Goal: Navigation & Orientation: Find specific page/section

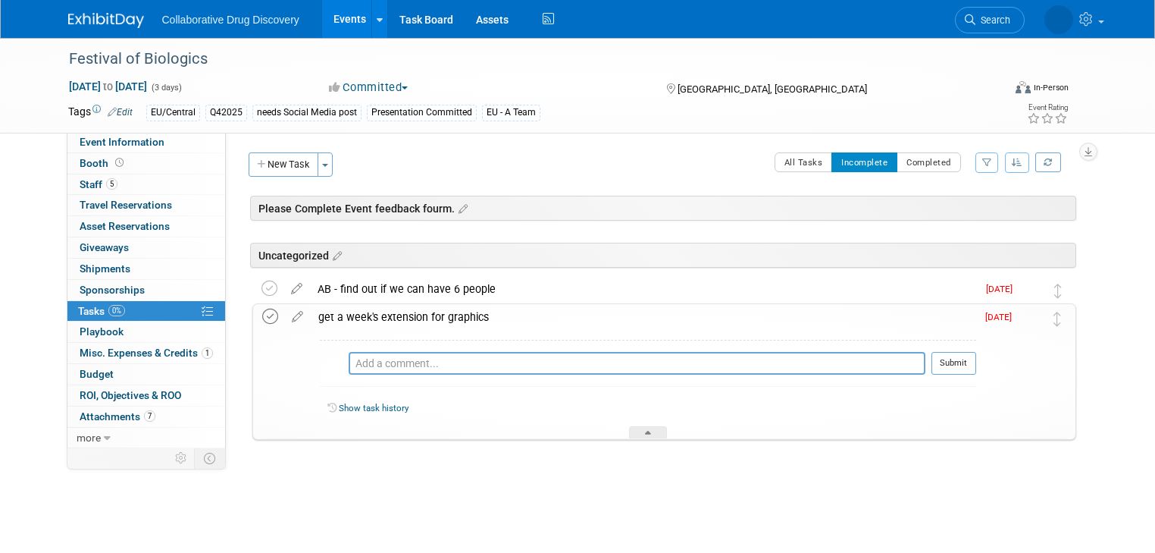
click at [262, 313] on icon at bounding box center [270, 316] width 16 height 16
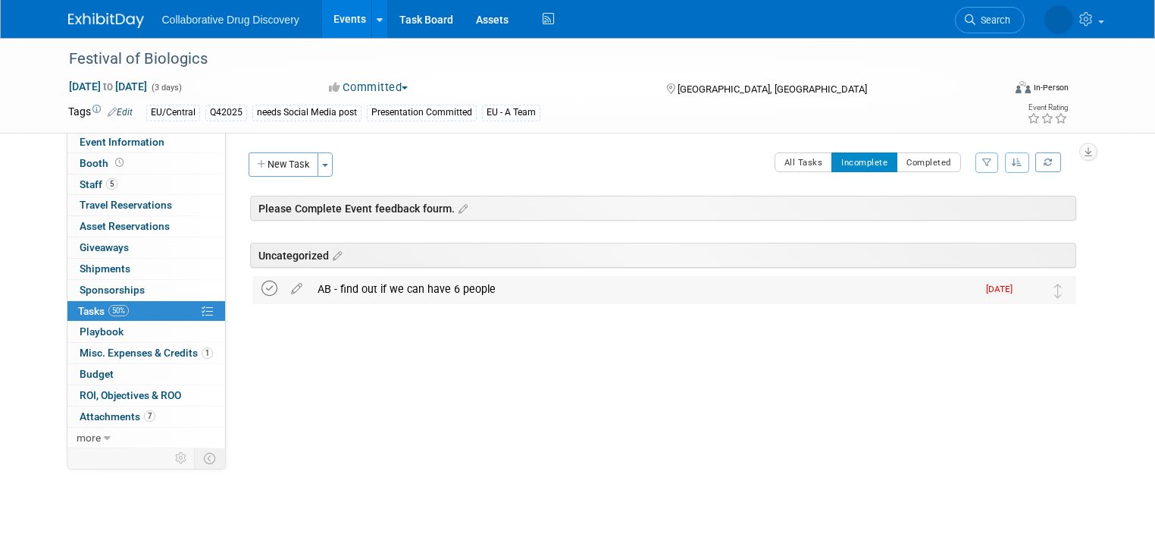
click at [261, 283] on icon at bounding box center [269, 288] width 16 height 16
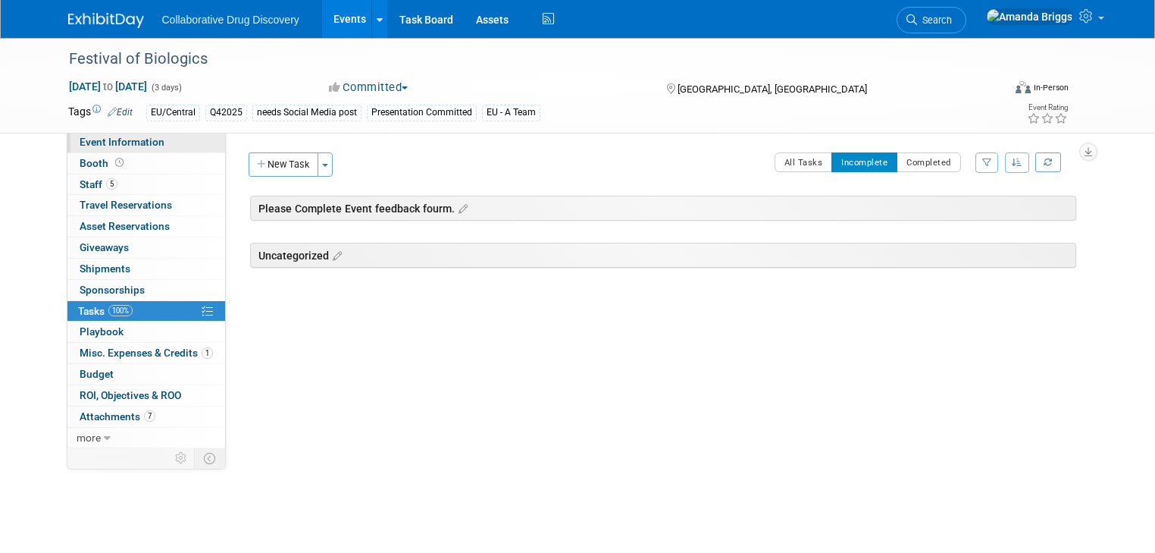
click at [82, 140] on span "Event Information" at bounding box center [122, 142] width 85 height 12
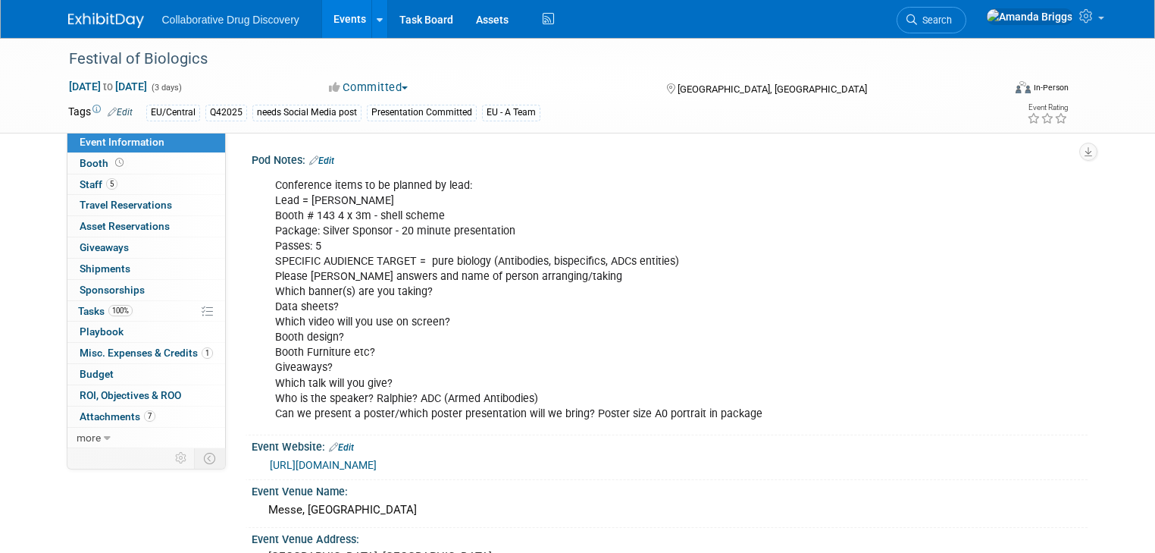
click at [318, 159] on link "Edit" at bounding box center [321, 160] width 25 height 11
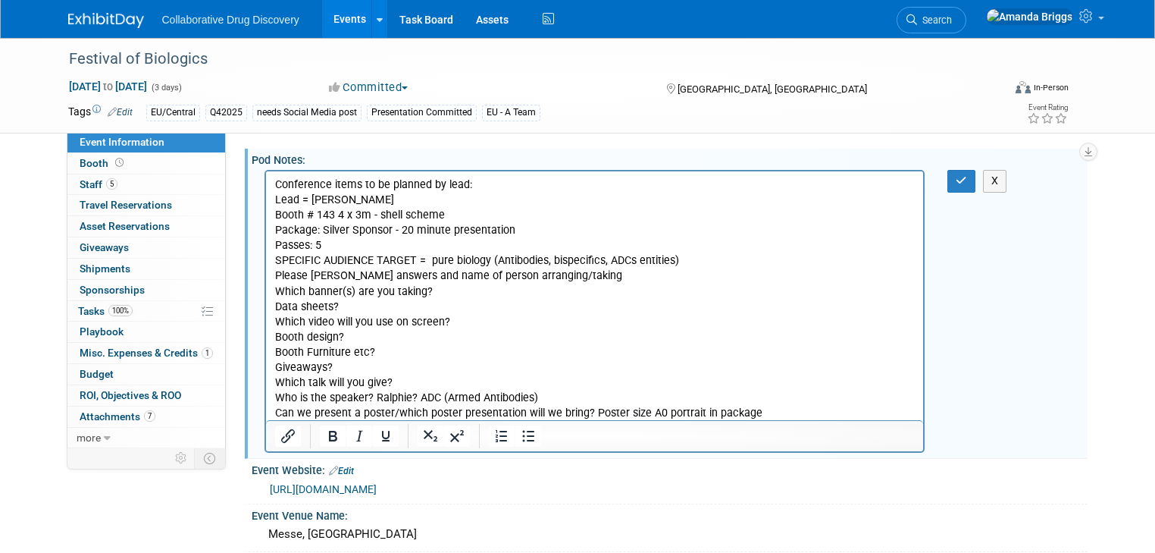
click at [352, 334] on p "Conference items to be planned by lead: Lead = Dimitris Booth # 143 4 x 3m - sh…" at bounding box center [594, 298] width 640 height 243
click at [378, 354] on p "Conference items to be planned by lead: Lead = Dimitris Booth # 143 4 x 3m - sh…" at bounding box center [594, 298] width 640 height 243
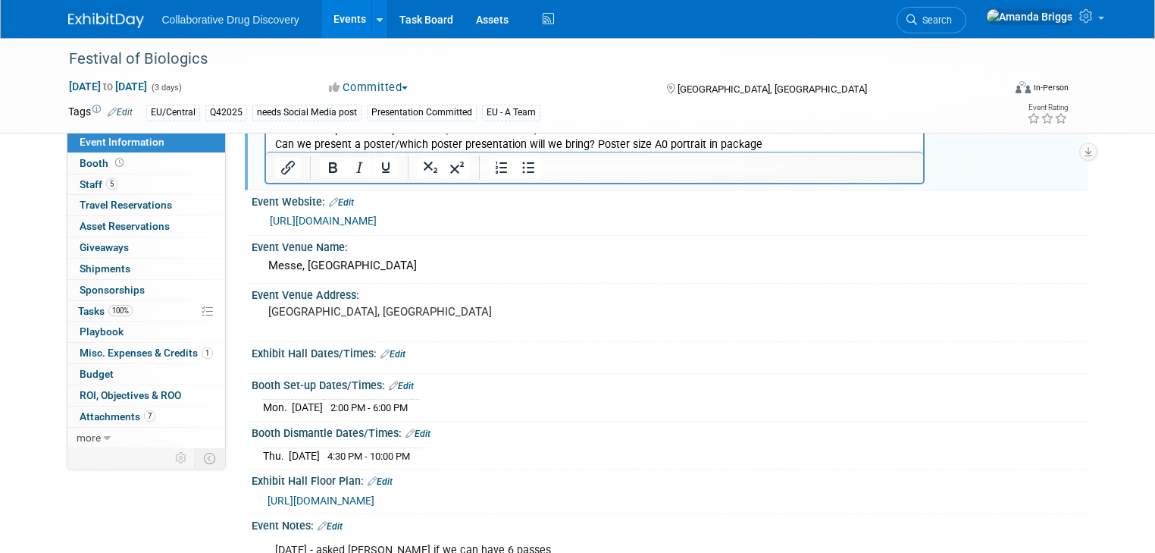
scroll to position [182, 0]
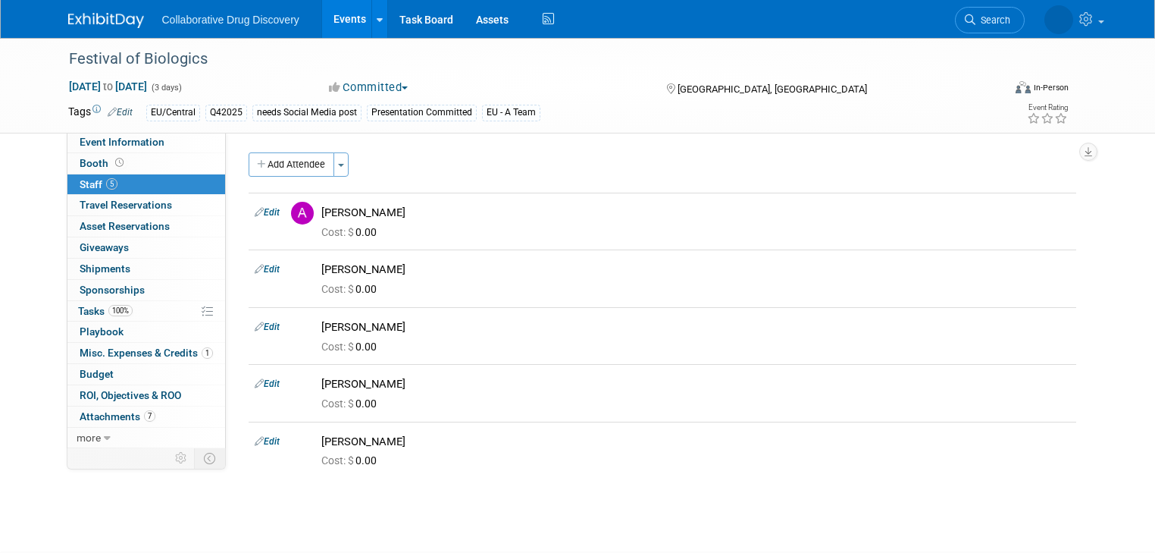
click at [337, 20] on link "Events" at bounding box center [349, 19] width 55 height 38
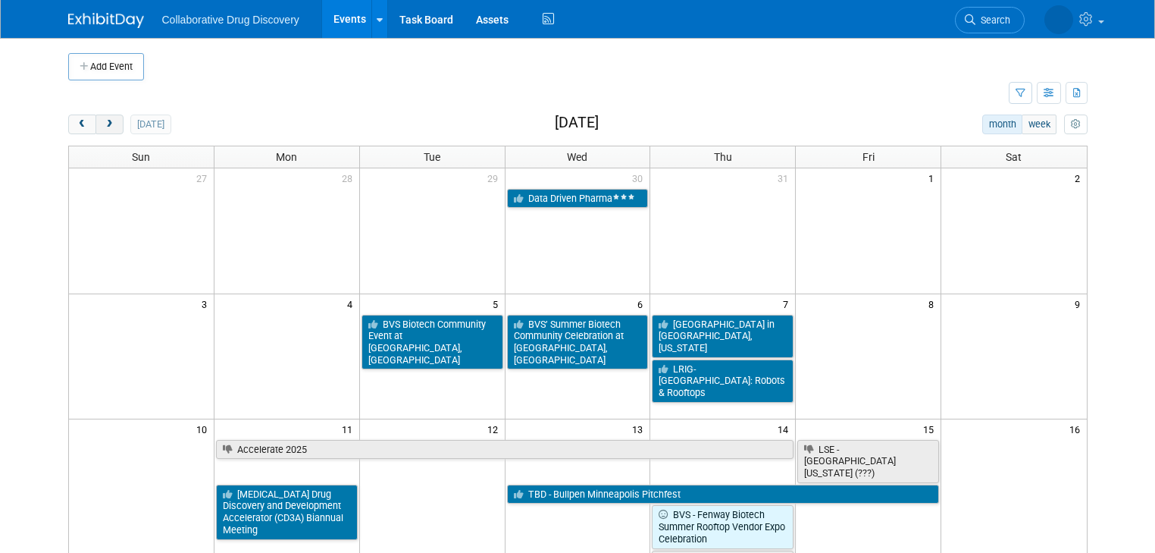
click at [102, 121] on button "next" at bounding box center [110, 124] width 28 height 20
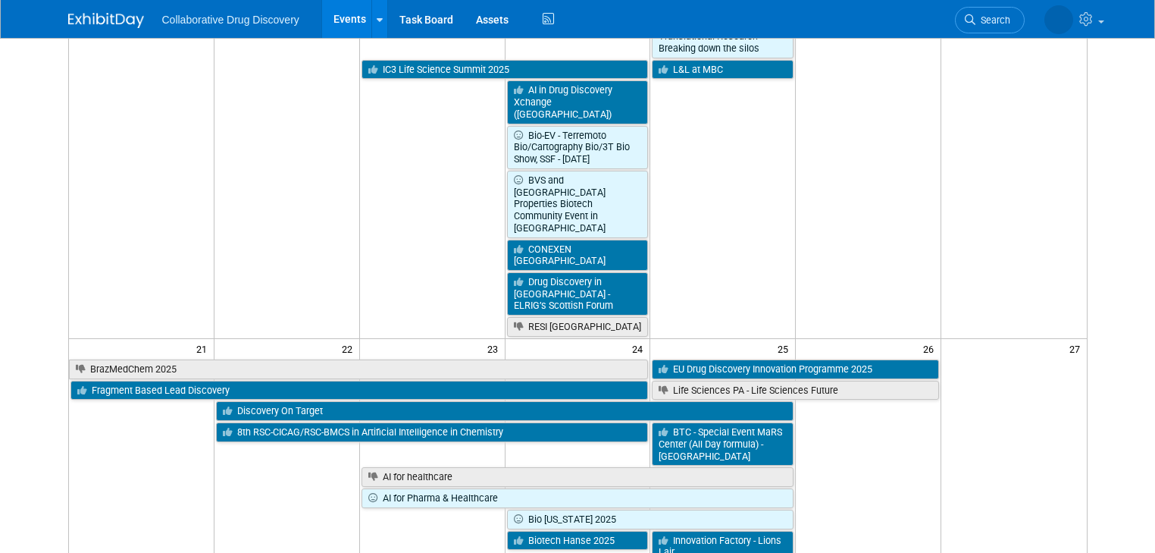
scroll to position [788, 0]
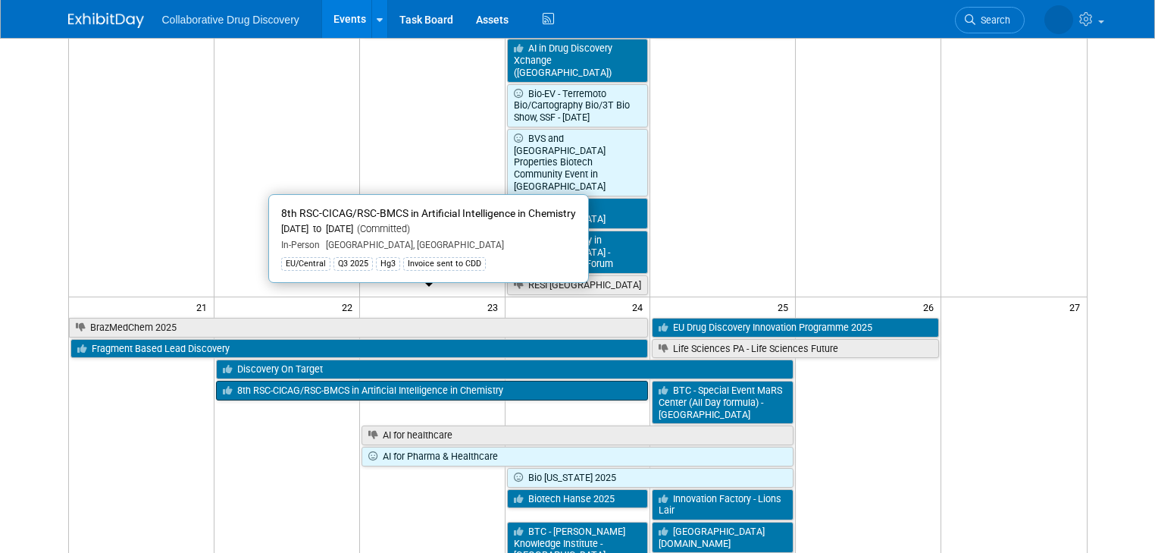
click at [530, 380] on link "8th RSC-CICAG/RSC-BMCS in Artificial Intelligence in Chemistry" at bounding box center [432, 390] width 433 height 20
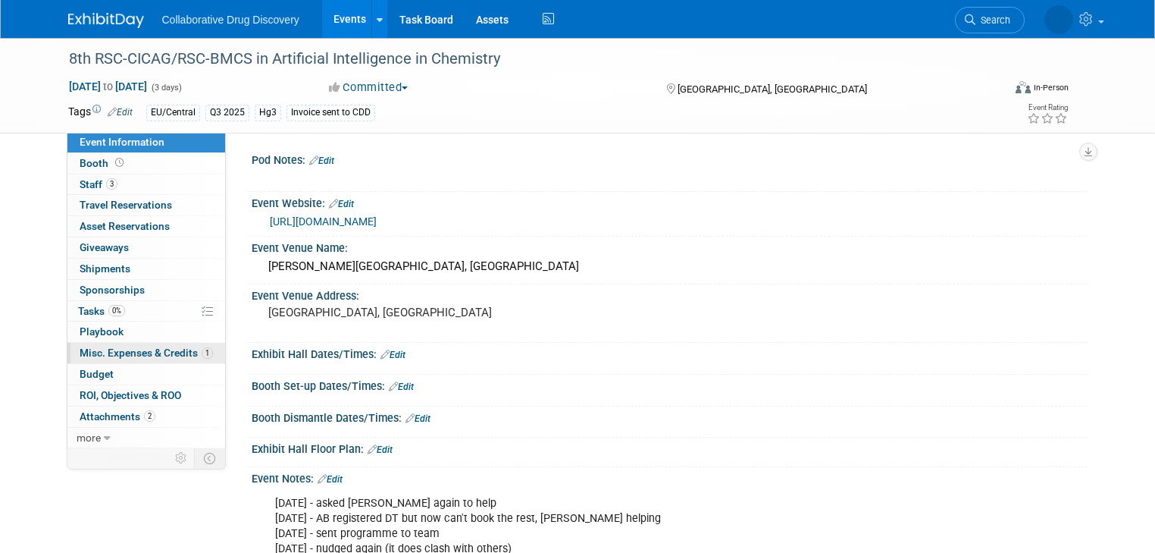
click at [110, 350] on span "Misc. Expenses & Credits 1" at bounding box center [146, 352] width 133 height 12
